Goal: Information Seeking & Learning: Check status

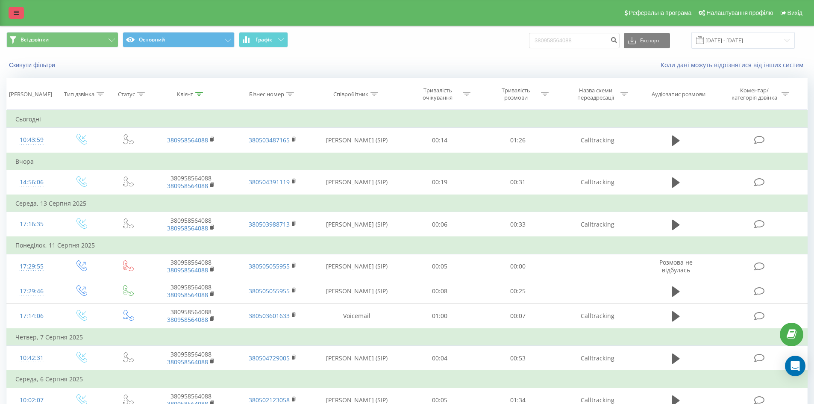
click at [14, 10] on icon at bounding box center [16, 13] width 5 height 6
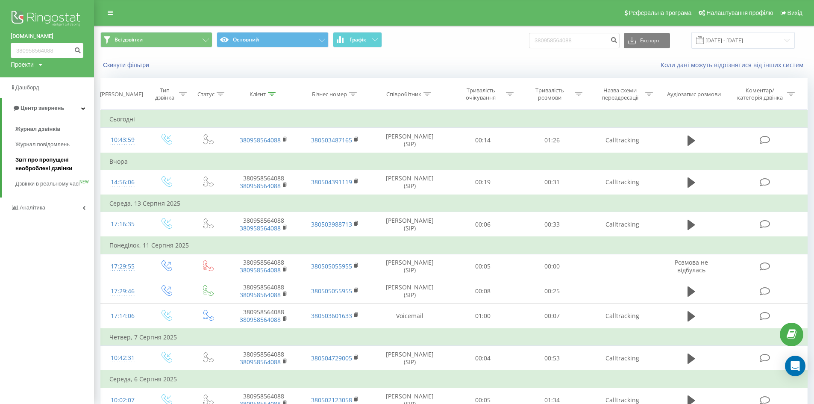
click at [49, 168] on span "Звіт про пропущені необроблені дзвінки" at bounding box center [52, 163] width 74 height 17
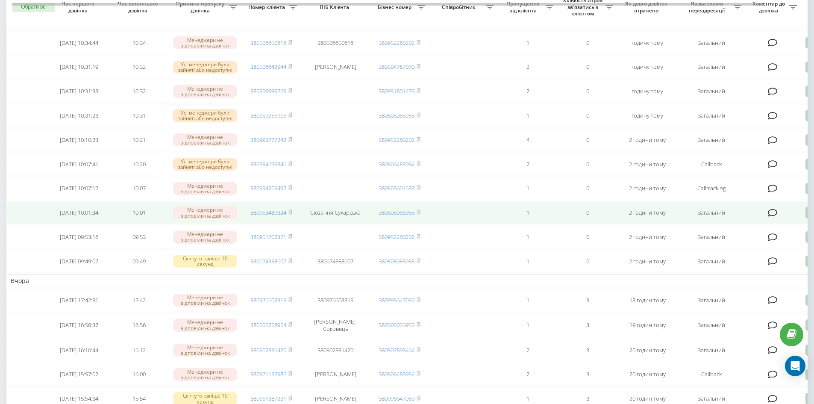
scroll to position [171, 0]
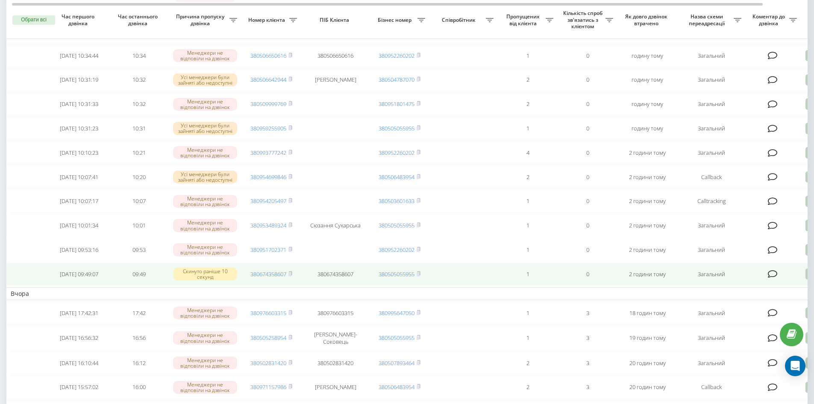
click at [295, 285] on td "380674358607" at bounding box center [271, 274] width 60 height 23
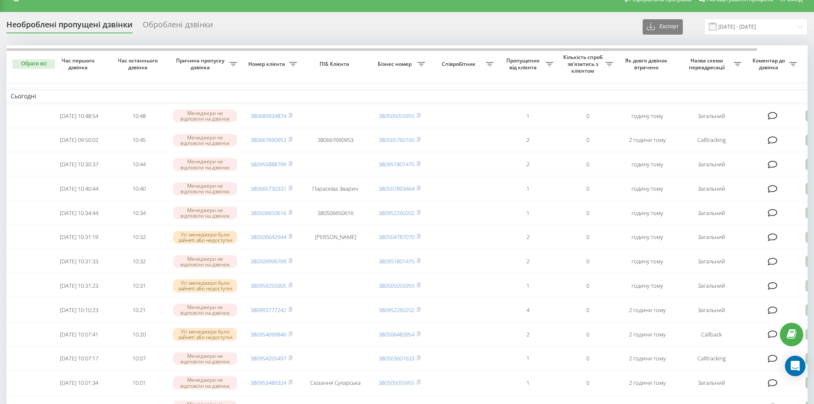
scroll to position [0, 0]
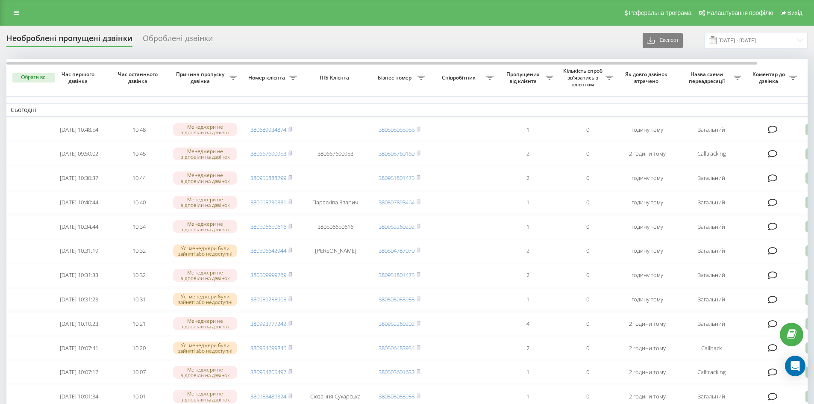
drag, startPoint x: 22, startPoint y: 15, endPoint x: 0, endPoint y: 73, distance: 62.4
click at [22, 15] on link at bounding box center [16, 13] width 15 height 12
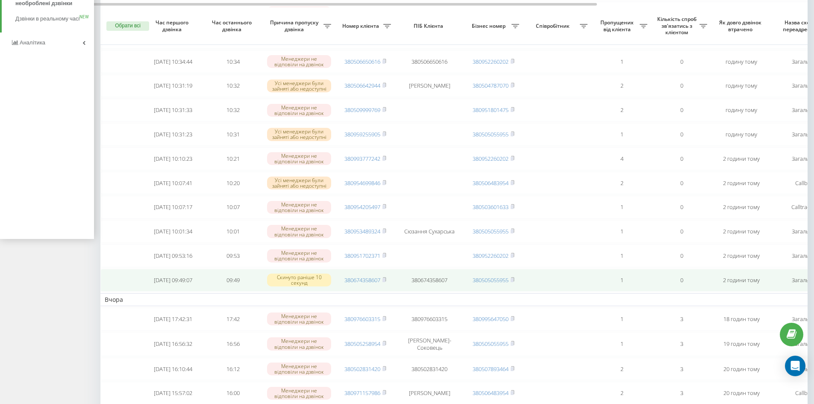
scroll to position [128, 0]
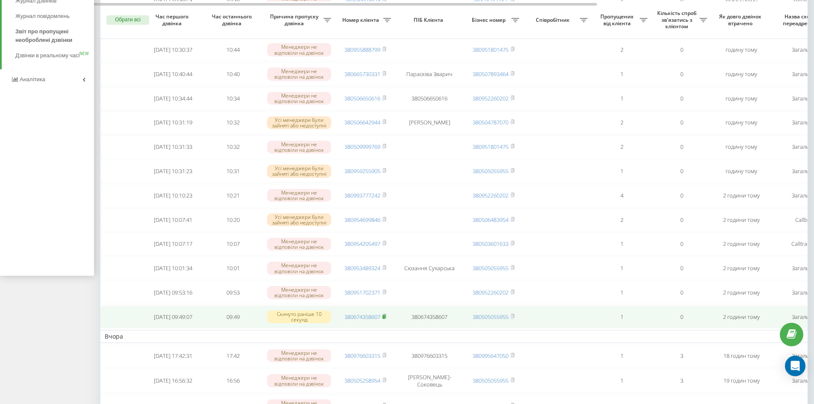
click at [386, 318] on icon at bounding box center [384, 316] width 3 height 4
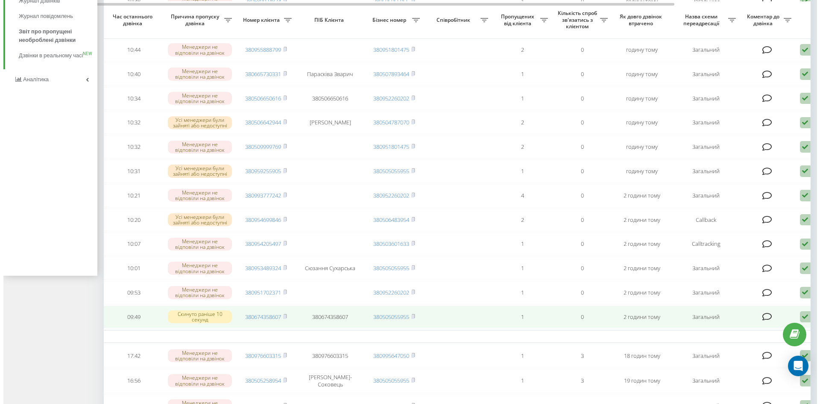
scroll to position [0, 147]
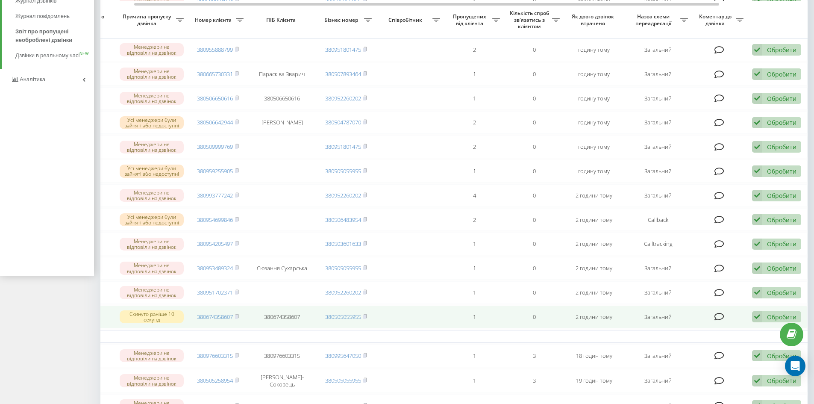
click at [759, 322] on icon at bounding box center [757, 317] width 10 height 12
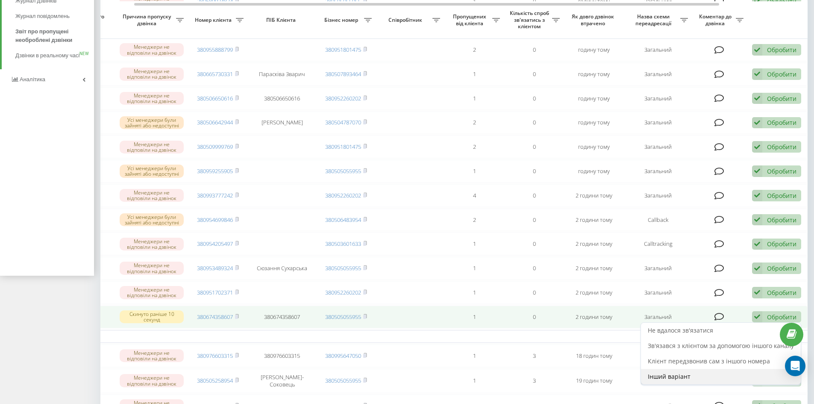
click at [681, 384] on div "Інший варіант" at bounding box center [721, 376] width 160 height 15
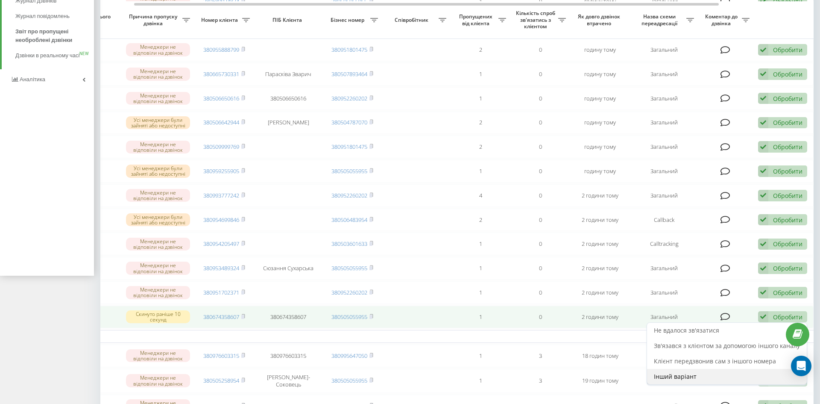
scroll to position [0, 141]
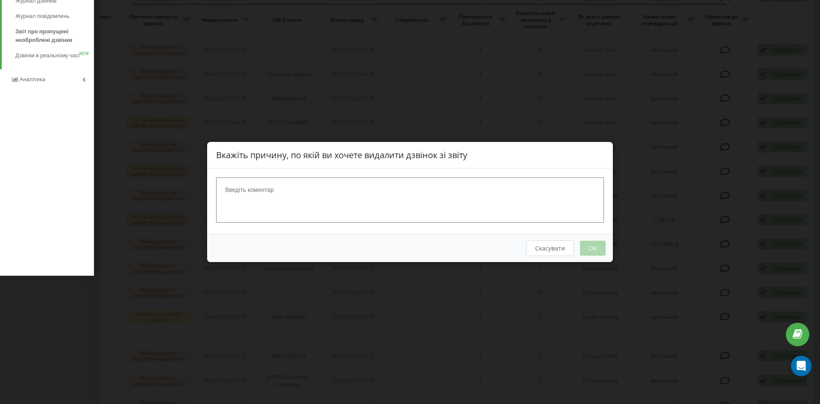
click at [364, 195] on textarea at bounding box center [410, 199] width 388 height 45
type textarea "оброблено"
click at [596, 248] on button "OK" at bounding box center [593, 247] width 26 height 15
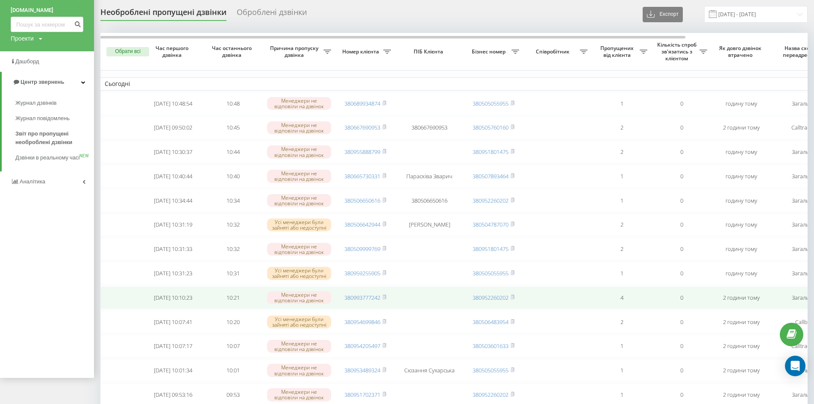
scroll to position [0, 0]
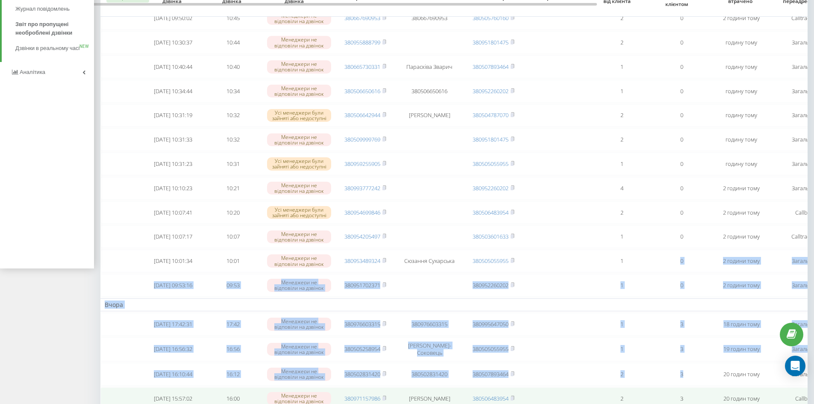
drag, startPoint x: 649, startPoint y: 403, endPoint x: 682, endPoint y: 399, distance: 33.5
click at [686, 400] on tbody "Сьогодні 2025-08-22 10:48:54 10:48 Менеджери не відповіли на дзвінок 3806899348…" at bounding box center [527, 293] width 854 height 650
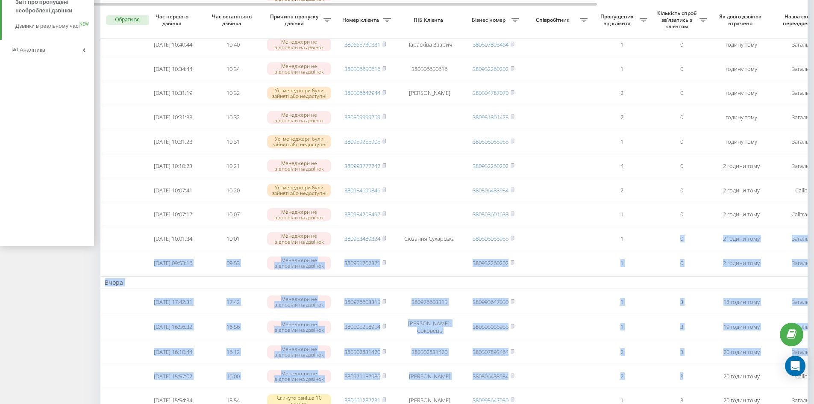
click at [615, 289] on td "Вчора" at bounding box center [527, 282] width 854 height 13
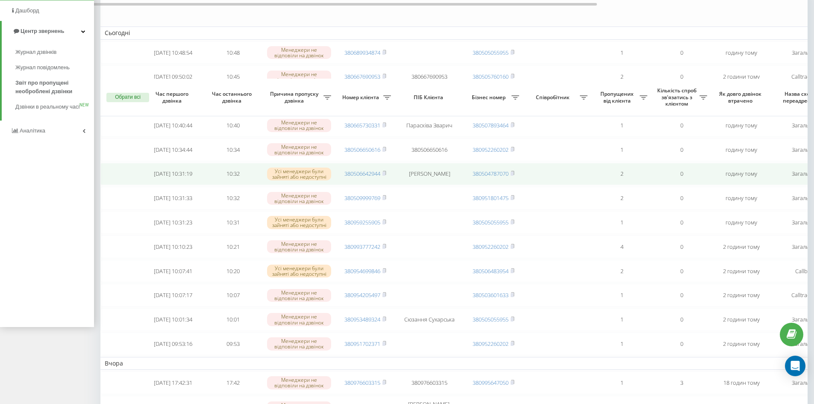
scroll to position [0, 0]
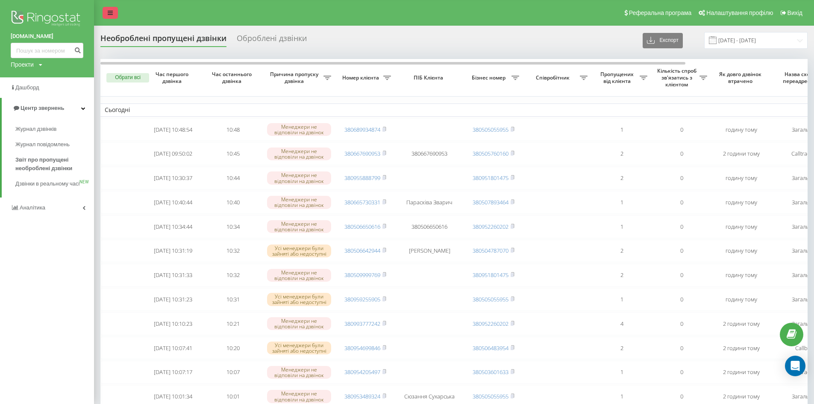
click at [115, 11] on link at bounding box center [110, 13] width 15 height 12
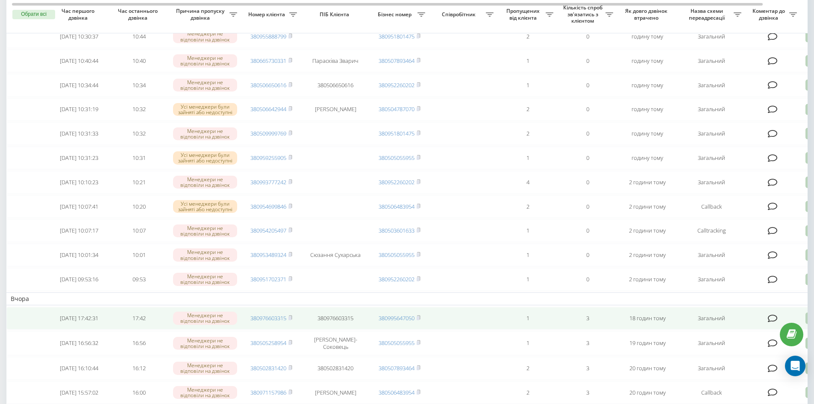
scroll to position [128, 0]
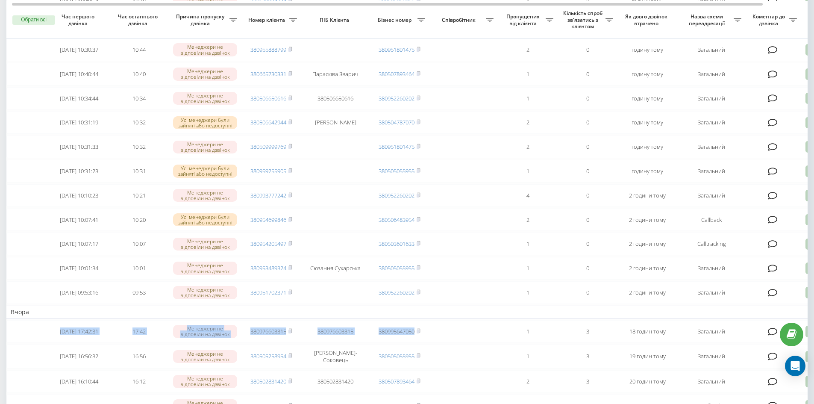
drag, startPoint x: 544, startPoint y: 327, endPoint x: 468, endPoint y: 337, distance: 77.2
click at [466, 340] on tbody "Сьогодні 2025-08-22 10:48:54 10:48 Менеджери не відповіли на дзвінок 3806899348…" at bounding box center [433, 300] width 854 height 650
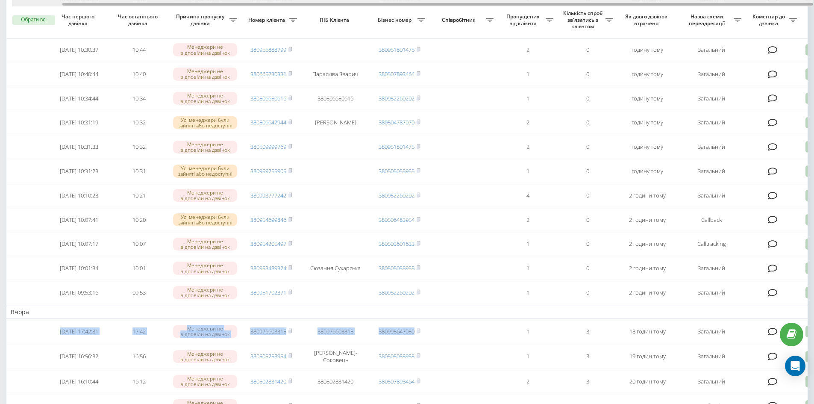
scroll to position [0, 53]
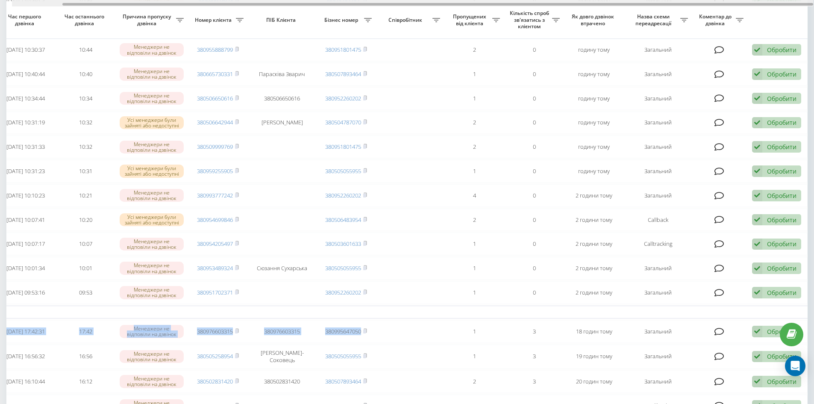
drag, startPoint x: 475, startPoint y: 331, endPoint x: 676, endPoint y: 22, distance: 367.9
click at [676, 22] on div "Обрати всі Час першого дзвінка Час останнього дзвінка Причина пропуску дзвінка …" at bounding box center [406, 309] width 801 height 756
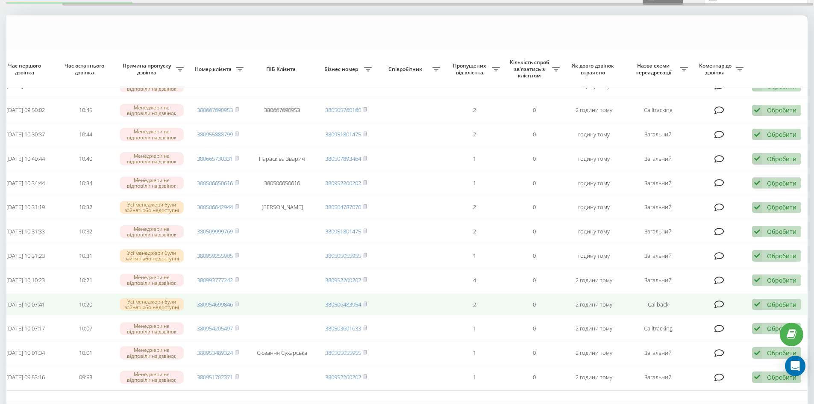
scroll to position [43, 0]
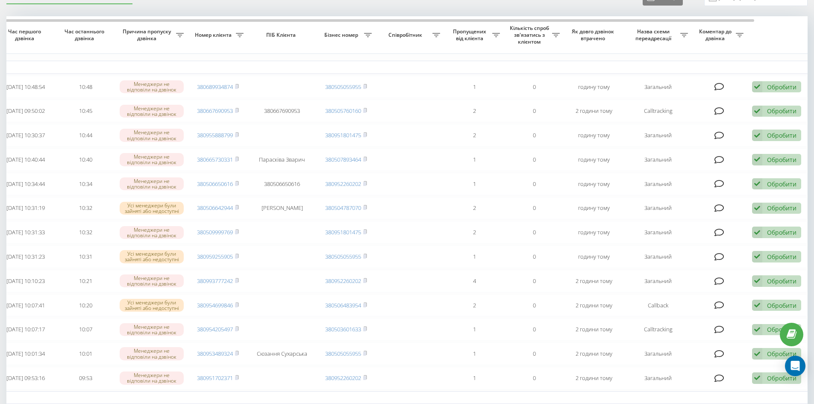
drag, startPoint x: 459, startPoint y: 269, endPoint x: 264, endPoint y: 59, distance: 285.6
click at [264, 59] on table "Сьогодні 2025-08-22 10:48:54 10:48 Менеджери не відповіли на дзвінок 3806899348…" at bounding box center [380, 394] width 854 height 756
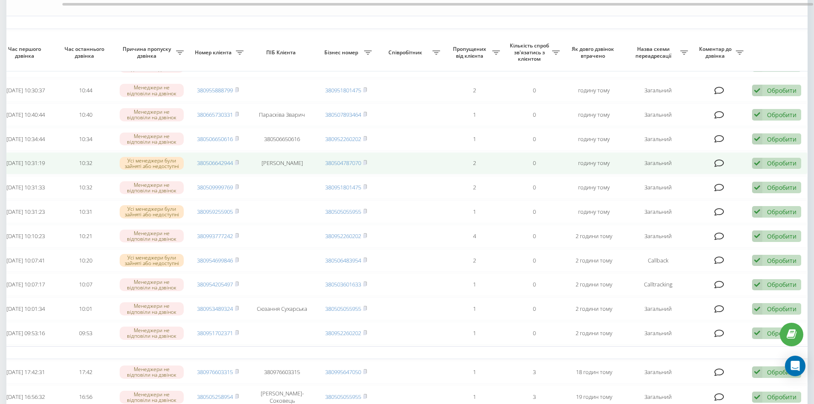
scroll to position [128, 0]
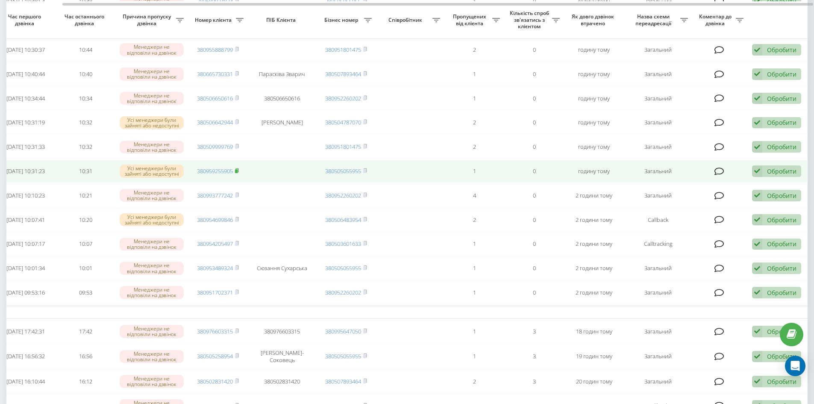
click at [239, 173] on icon at bounding box center [237, 170] width 4 height 5
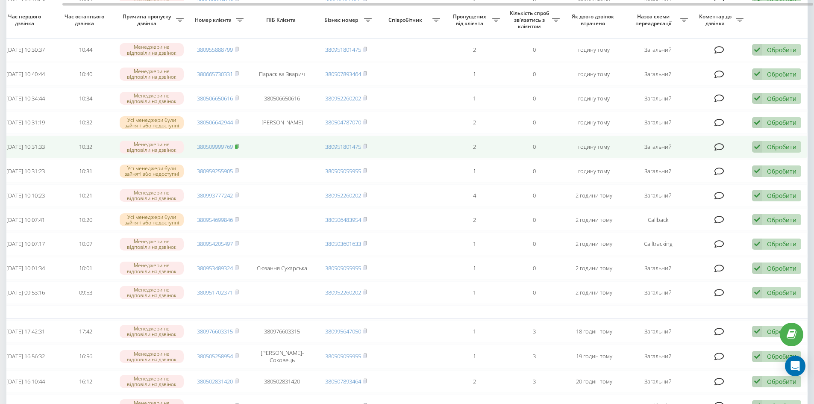
click at [237, 149] on rect at bounding box center [236, 147] width 3 height 4
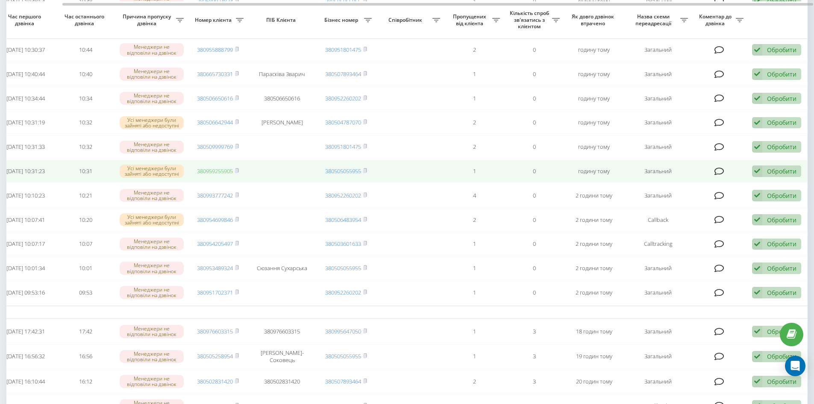
click at [218, 175] on link "380959255905" at bounding box center [215, 171] width 36 height 8
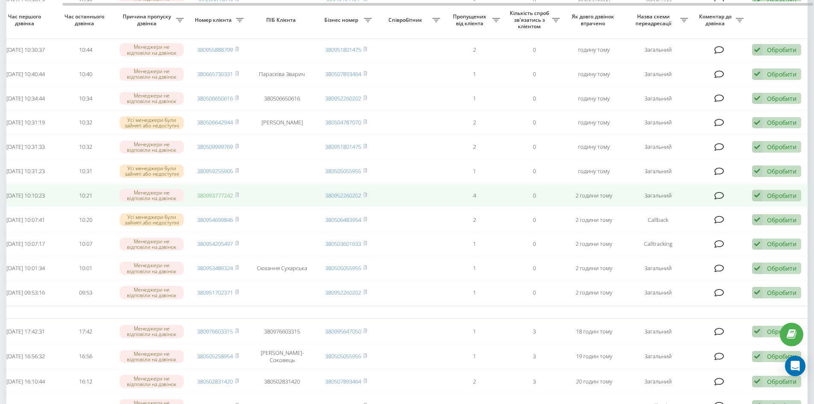
click at [221, 199] on link "380993777242" at bounding box center [215, 195] width 36 height 8
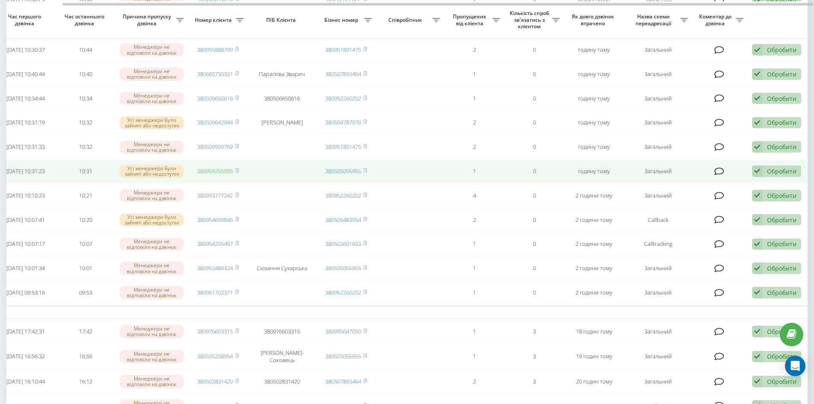
click at [219, 175] on link "380959255905" at bounding box center [215, 171] width 36 height 8
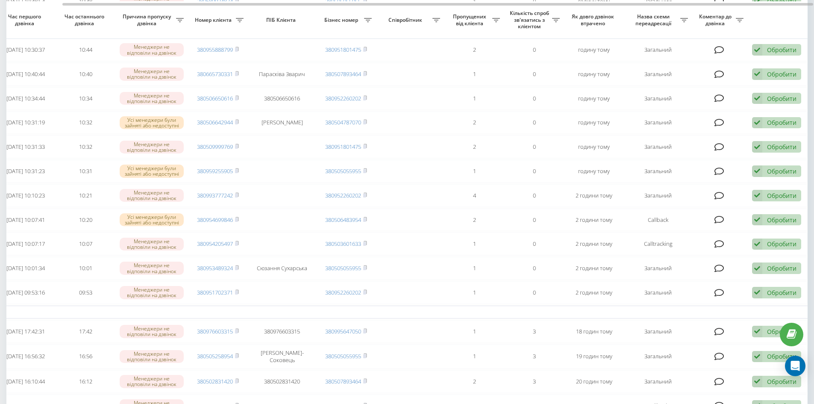
drag, startPoint x: 226, startPoint y: 153, endPoint x: 263, endPoint y: 143, distance: 38.1
click at [267, 144] on td at bounding box center [282, 146] width 68 height 23
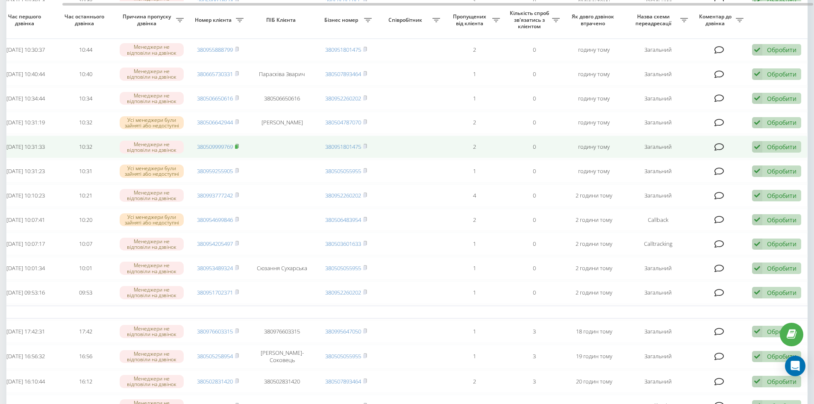
click at [239, 149] on icon at bounding box center [237, 146] width 4 height 5
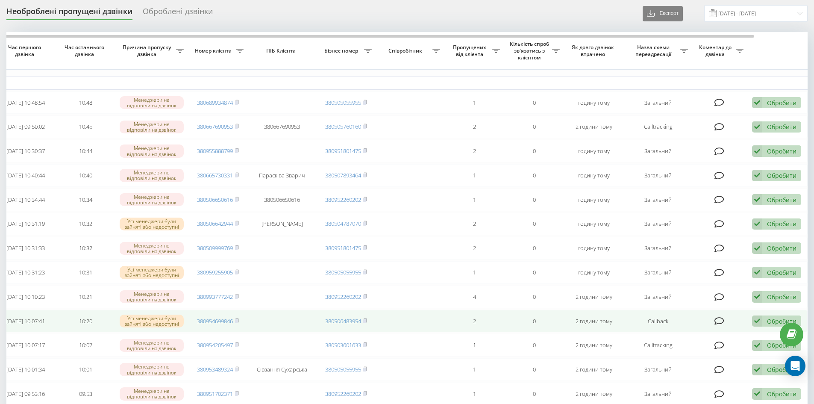
scroll to position [0, 0]
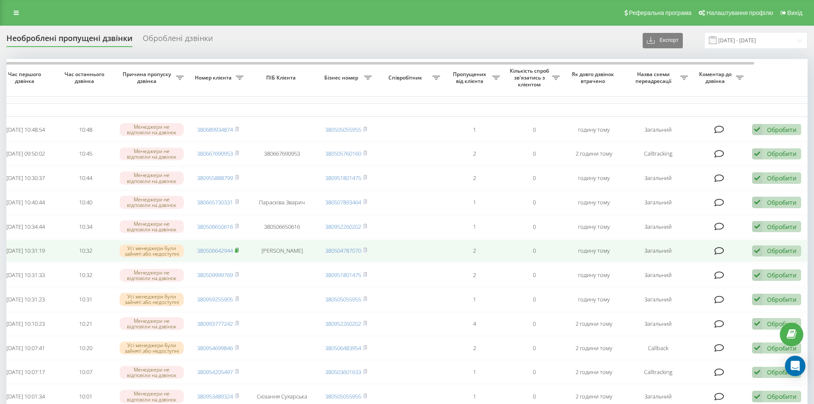
click at [237, 252] on rect at bounding box center [236, 251] width 3 height 4
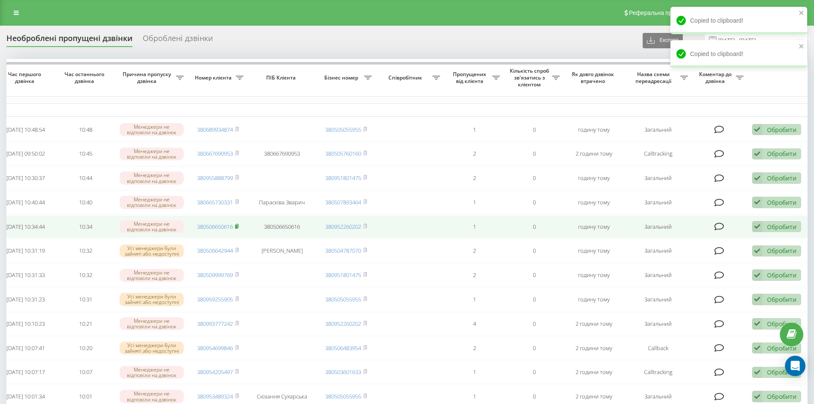
click at [237, 228] on rect at bounding box center [236, 227] width 3 height 4
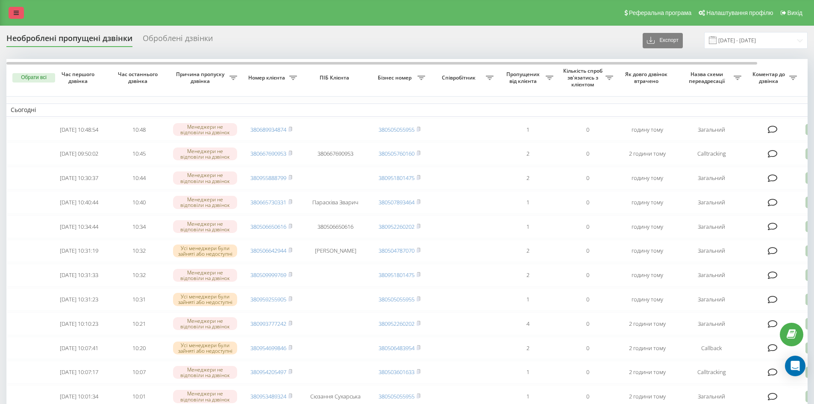
click at [11, 18] on link at bounding box center [16, 13] width 15 height 12
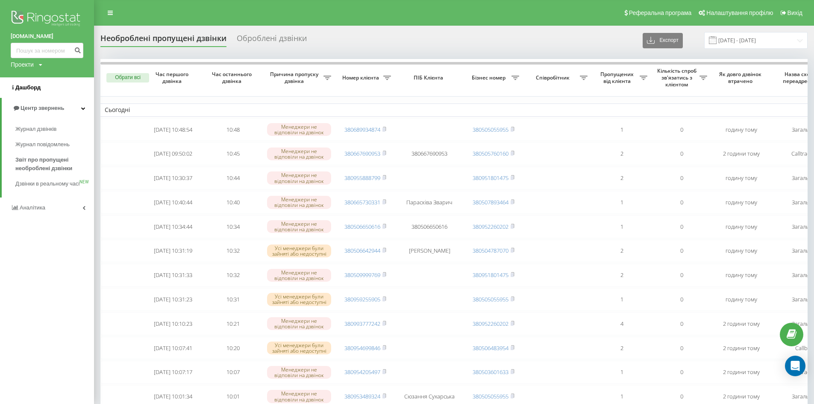
click at [30, 84] on span "Дашборд" at bounding box center [26, 87] width 30 height 9
click at [44, 133] on span "Журнал дзвінків" at bounding box center [37, 129] width 45 height 9
click at [44, 132] on span "Журнал дзвінків" at bounding box center [37, 129] width 45 height 9
click at [46, 129] on span "Журнал дзвінків" at bounding box center [37, 129] width 45 height 9
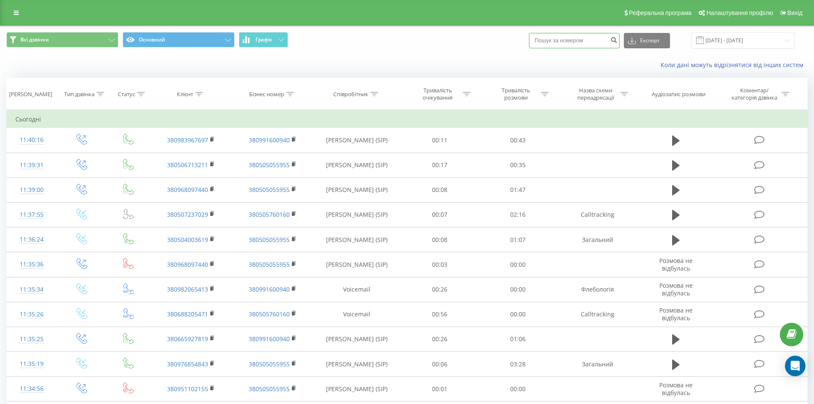
click at [565, 39] on input at bounding box center [574, 40] width 91 height 15
paste input "380960377096"
type input "380960377096"
click at [617, 40] on icon "submit" at bounding box center [613, 38] width 7 height 5
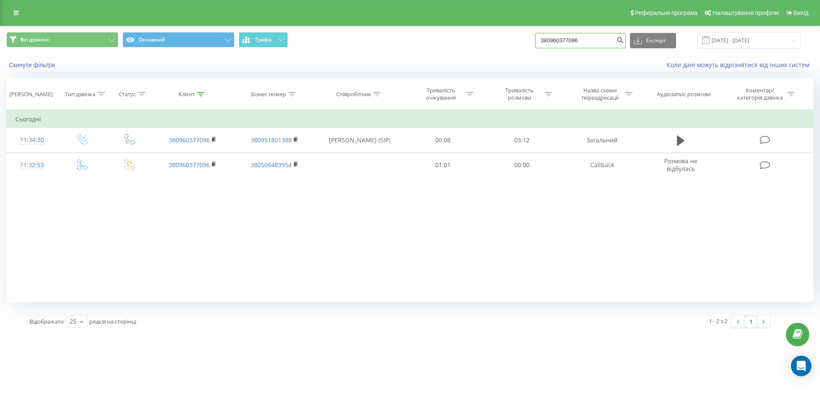
click at [558, 44] on input "380960377096" at bounding box center [580, 40] width 91 height 15
paste input "674358607"
type input "380674358607"
click at [624, 41] on icon "submit" at bounding box center [619, 38] width 7 height 5
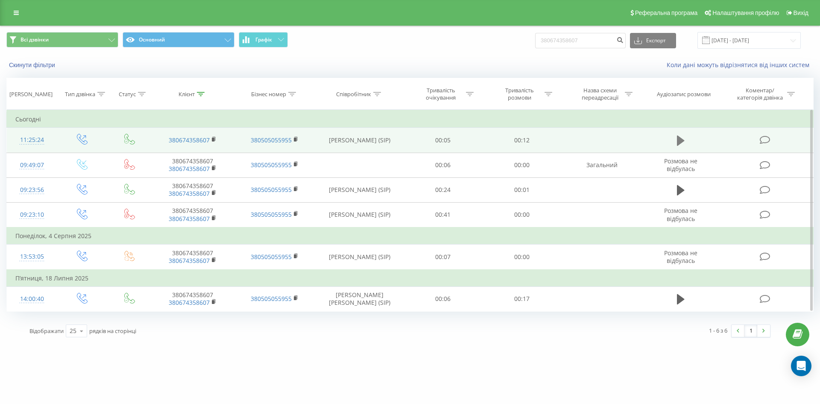
click at [682, 141] on icon at bounding box center [681, 140] width 8 height 10
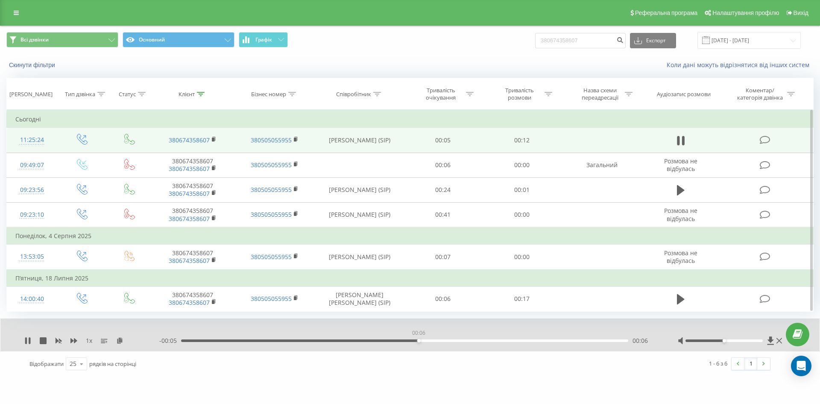
click at [418, 340] on div "00:06" at bounding box center [404, 340] width 447 height 3
click at [24, 338] on div "1 x - 00:02 00:10 00:10" at bounding box center [409, 334] width 819 height 33
click at [25, 341] on icon at bounding box center [27, 340] width 7 height 7
drag, startPoint x: 596, startPoint y: 38, endPoint x: 477, endPoint y: 36, distance: 119.6
click at [477, 36] on div "Всі дзвінки Основний Графік 380674358607 Експорт .csv .xls .xlsx [DATE] - [DATE]" at bounding box center [409, 40] width 807 height 17
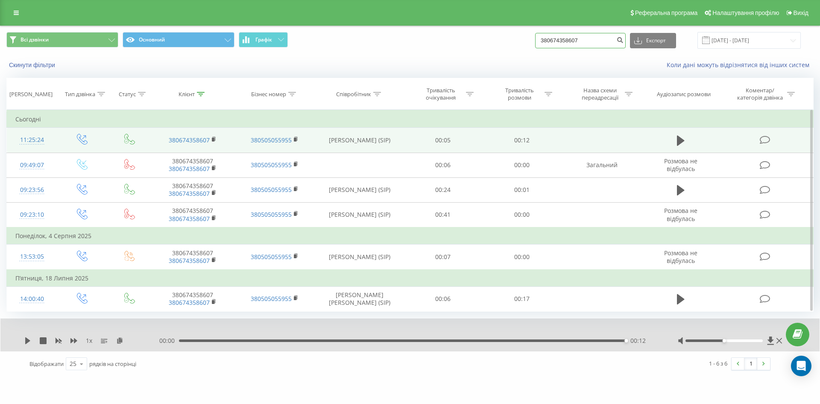
paste input "959255905"
type input "380959255905"
click at [624, 41] on icon "submit" at bounding box center [619, 38] width 7 height 5
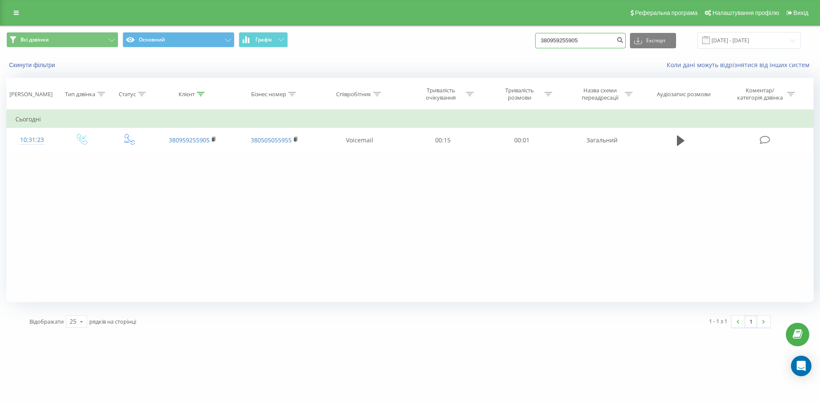
drag, startPoint x: 595, startPoint y: 38, endPoint x: 494, endPoint y: 47, distance: 100.8
click at [494, 47] on div "Всі дзвінки Основний Графік 380959255905 Експорт .csv .xls .xlsx 22.05.2025 - 2…" at bounding box center [409, 40] width 807 height 17
paste input "509999769"
type input "380509999769"
click at [626, 36] on button "submit" at bounding box center [620, 40] width 12 height 15
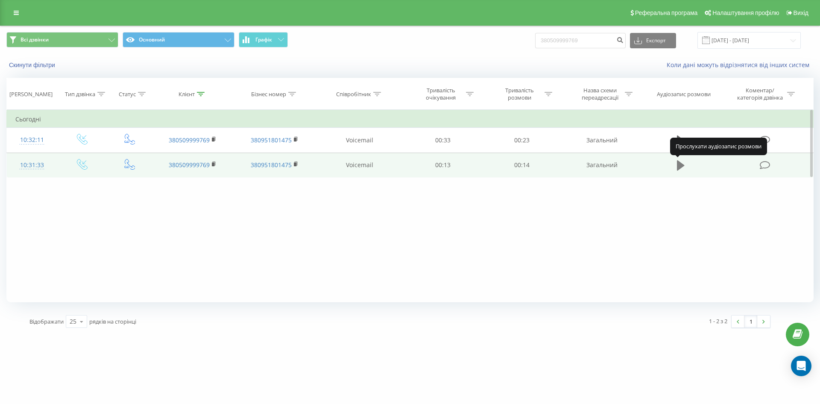
click at [683, 168] on icon at bounding box center [681, 165] width 8 height 12
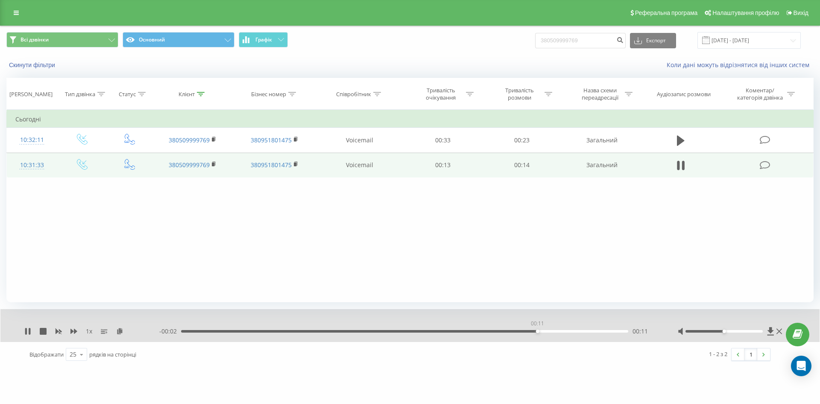
click at [537, 331] on div "00:11" at bounding box center [404, 331] width 447 height 3
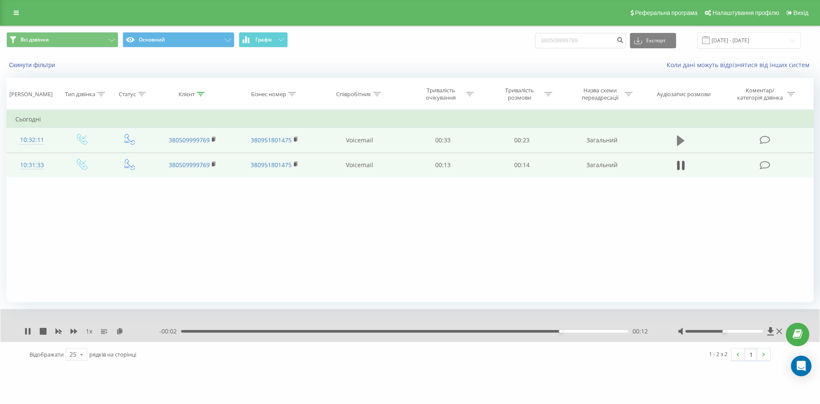
click at [675, 135] on button at bounding box center [680, 140] width 13 height 13
click at [251, 332] on div "00:00" at bounding box center [404, 331] width 447 height 3
click at [391, 332] on div "00:11" at bounding box center [404, 331] width 447 height 3
click at [496, 329] on div "- 00:12 00:11 00:11" at bounding box center [407, 331] width 497 height 9
click at [684, 140] on icon at bounding box center [683, 140] width 3 height 9
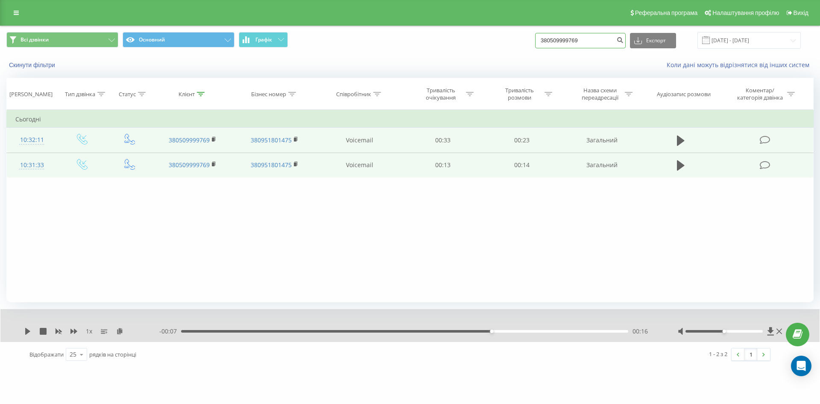
drag, startPoint x: 606, startPoint y: 42, endPoint x: 377, endPoint y: 29, distance: 229.7
click at [377, 29] on div "Всі дзвінки Основний Графік 380509999769 Експорт .csv .xls .xlsx [DATE] - [DATE]" at bounding box center [409, 40] width 819 height 29
click at [624, 39] on icon "submit" at bounding box center [619, 38] width 7 height 5
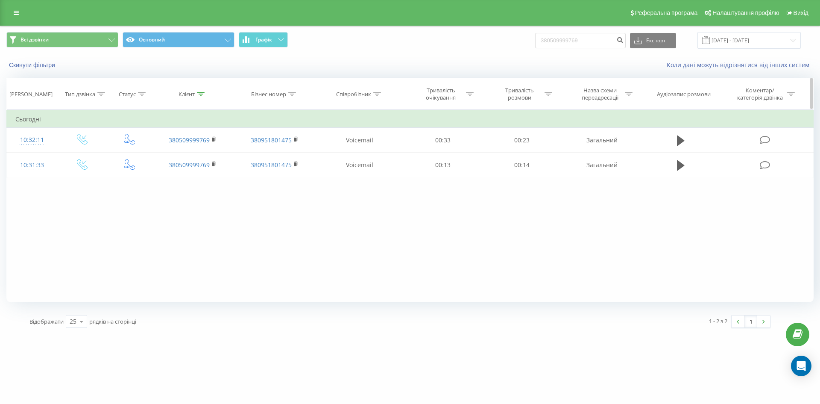
click at [668, 82] on th "Аудіозапис розмови" at bounding box center [681, 94] width 76 height 32
click at [24, 9] on div "Реферальна програма Налаштування профілю Вихід" at bounding box center [410, 13] width 820 height 26
drag, startPoint x: 594, startPoint y: 41, endPoint x: 353, endPoint y: 35, distance: 241.0
click at [353, 35] on div "Всі дзвінки Основний Графік 380509999769 Експорт .csv .xls .xlsx [DATE] - [DATE]" at bounding box center [409, 40] width 807 height 17
paste input "6642944"
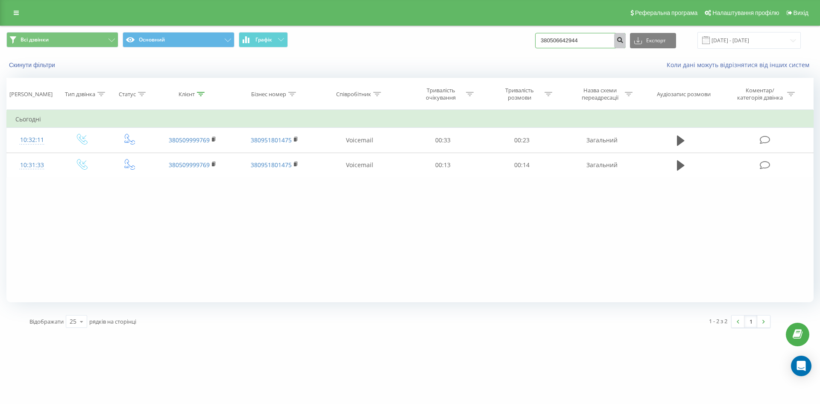
type input "380506642944"
click at [624, 41] on icon "submit" at bounding box center [619, 38] width 7 height 5
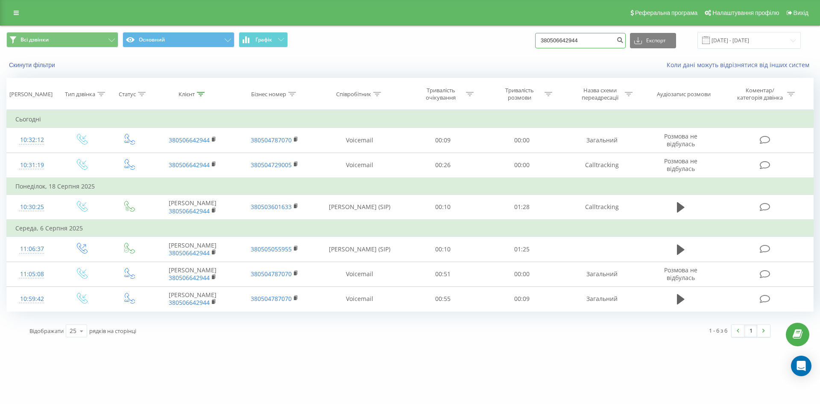
drag, startPoint x: 594, startPoint y: 39, endPoint x: 489, endPoint y: 35, distance: 105.1
click at [489, 35] on div "Всі дзвінки Основний Графік 380506642944 Експорт .csv .xls .xlsx [DATE] - [DATE]" at bounding box center [409, 40] width 807 height 17
click at [604, 40] on input "380506642944" at bounding box center [580, 40] width 91 height 15
drag, startPoint x: 602, startPoint y: 40, endPoint x: 488, endPoint y: 38, distance: 114.0
click at [488, 38] on div "Всі дзвінки Основний Графік 380506642944 Експорт .csv .xls .xlsx [DATE] - [DATE]" at bounding box center [409, 40] width 807 height 17
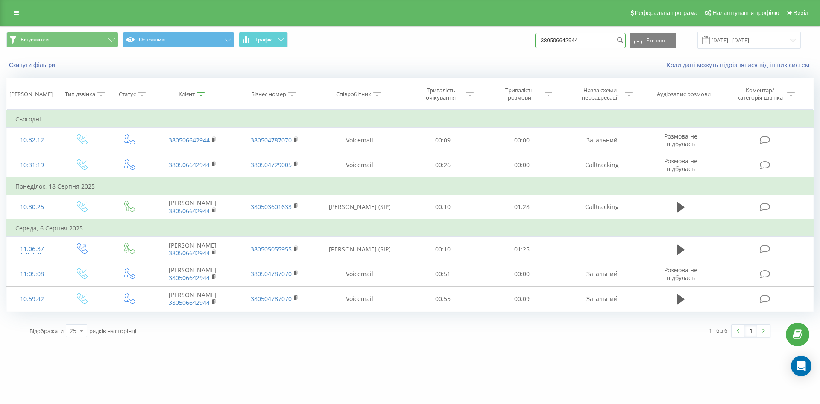
paste input "50616"
type input "380506650616"
click at [624, 41] on icon "submit" at bounding box center [619, 38] width 7 height 5
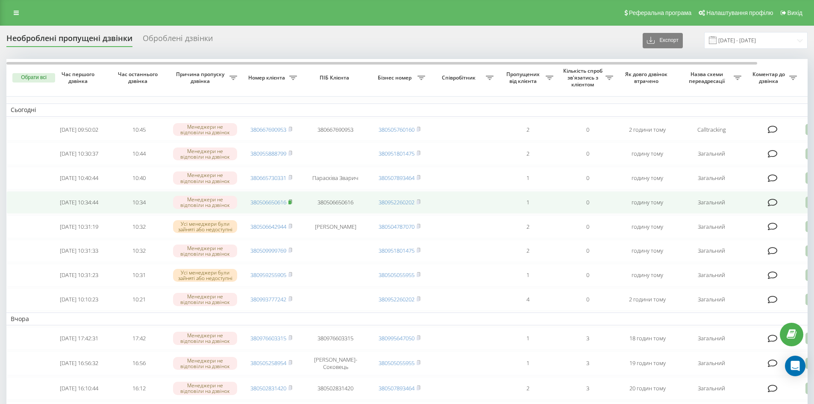
click at [292, 204] on icon at bounding box center [290, 201] width 4 height 5
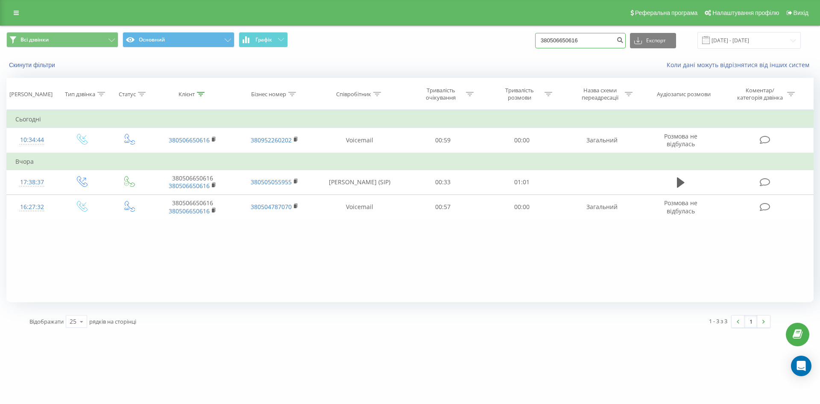
drag, startPoint x: 588, startPoint y: 40, endPoint x: 465, endPoint y: 39, distance: 122.6
click at [465, 39] on div "Всі дзвінки Основний Графік 380506650616 Експорт .csv .xls .xlsx 22.05.2025 - 2…" at bounding box center [409, 40] width 807 height 17
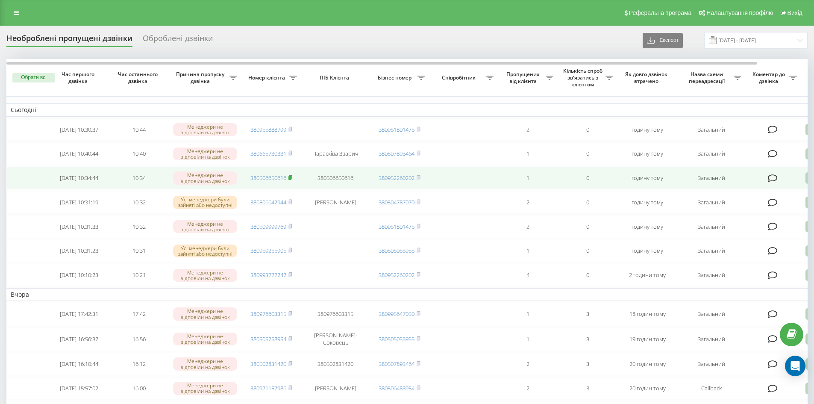
click at [292, 180] on icon at bounding box center [290, 177] width 4 height 5
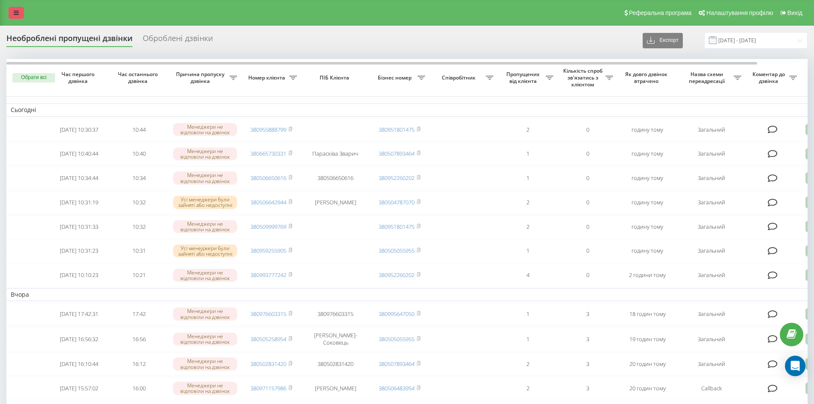
click at [19, 14] on link at bounding box center [16, 13] width 15 height 12
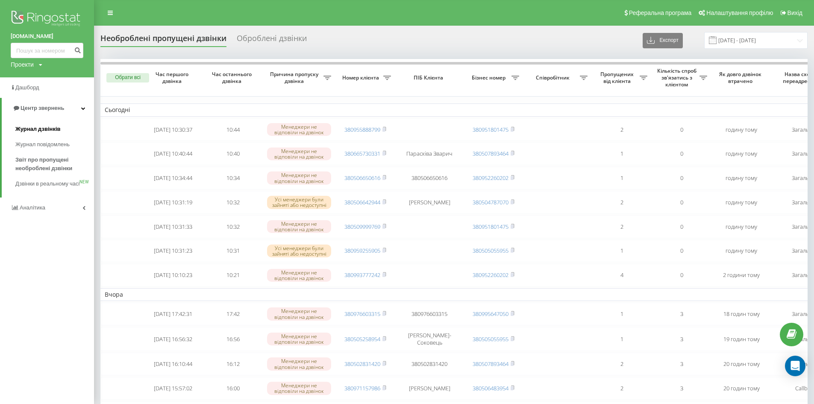
click at [55, 130] on span "Журнал дзвінків" at bounding box center [37, 129] width 45 height 9
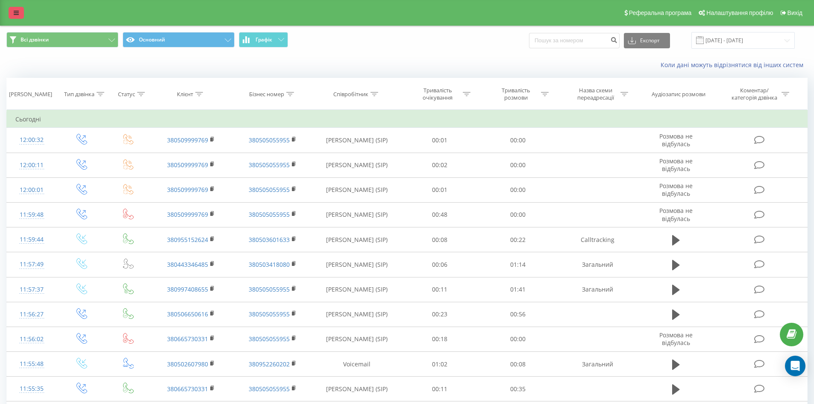
click at [18, 10] on icon at bounding box center [16, 13] width 5 height 6
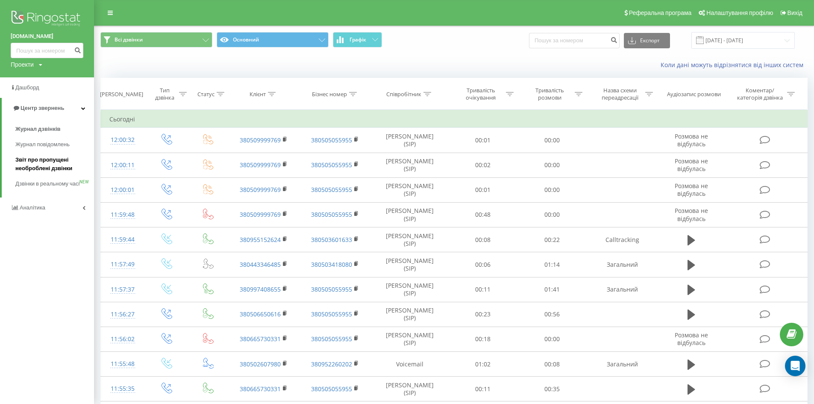
click at [34, 168] on span "Звіт про пропущені необроблені дзвінки" at bounding box center [52, 163] width 74 height 17
